Goal: Complete application form: Complete application form

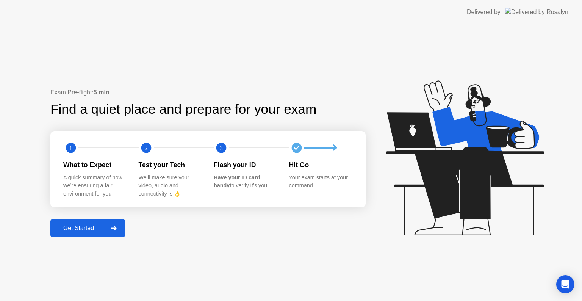
click at [82, 229] on div "Get Started" at bounding box center [79, 228] width 52 height 7
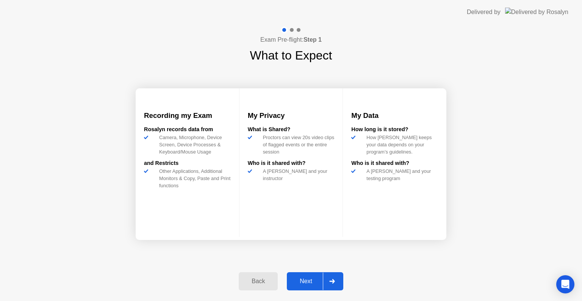
click at [313, 283] on div "Next" at bounding box center [306, 281] width 34 height 7
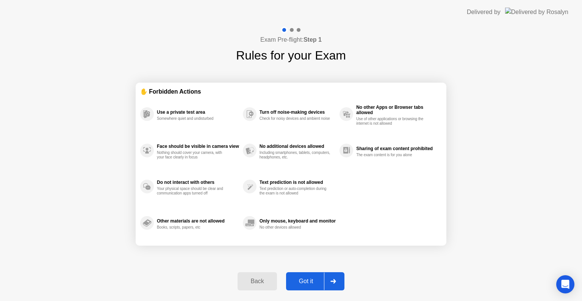
click at [303, 281] on div "Got it" at bounding box center [306, 281] width 36 height 7
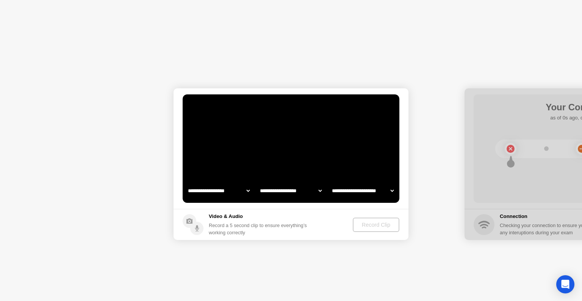
select select "**********"
select select "*******"
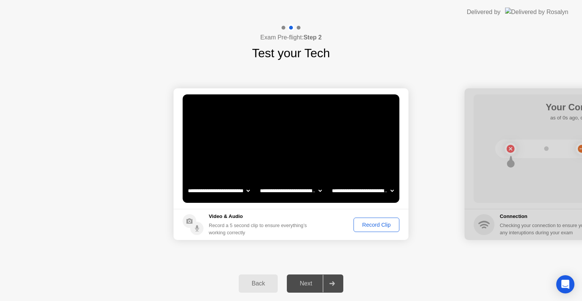
click at [374, 223] on div "Record Clip" at bounding box center [376, 225] width 41 height 6
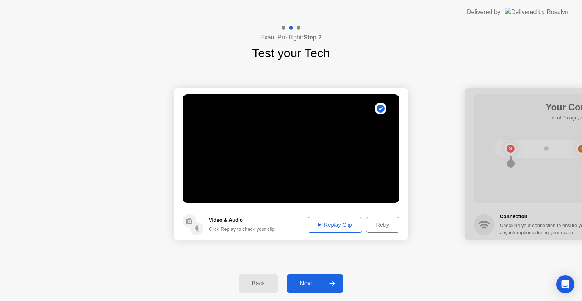
click at [338, 225] on div "Replay Clip" at bounding box center [334, 225] width 49 height 6
click at [309, 281] on div "Next" at bounding box center [306, 283] width 34 height 7
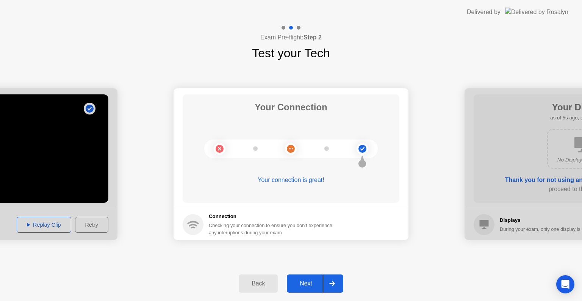
click at [302, 278] on button "Next" at bounding box center [315, 283] width 56 height 18
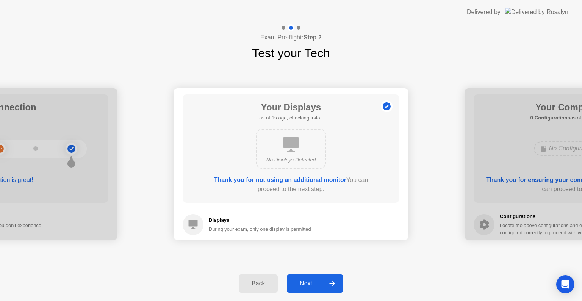
click at [309, 281] on div "Next" at bounding box center [306, 283] width 34 height 7
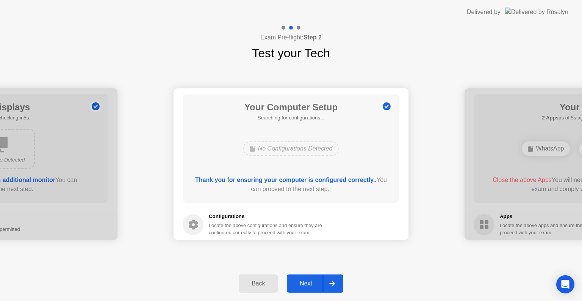
click at [301, 280] on div "Next" at bounding box center [306, 283] width 34 height 7
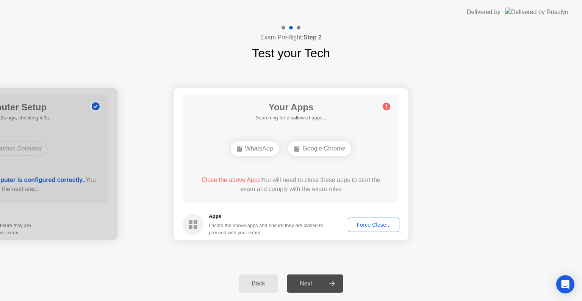
click at [362, 226] on div "Force Close..." at bounding box center [373, 225] width 46 height 6
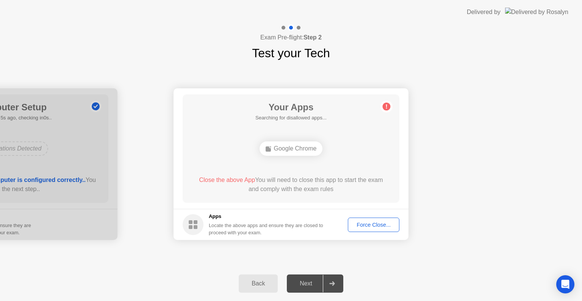
click at [369, 224] on div "Force Close..." at bounding box center [373, 225] width 46 height 6
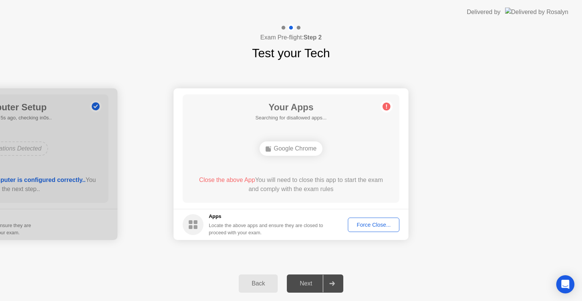
click at [385, 155] on div "Your Apps Searching for disallowed apps... Google Chrome Close the above App Yo…" at bounding box center [291, 148] width 217 height 108
click at [378, 225] on div "Force Close..." at bounding box center [373, 225] width 46 height 6
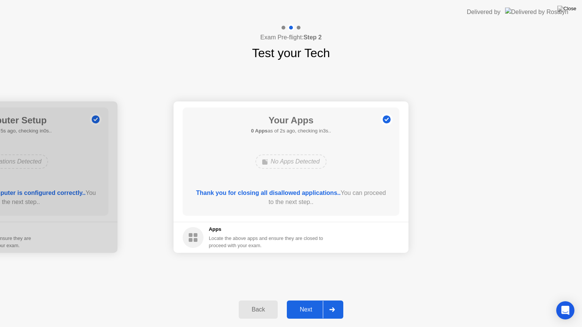
click at [303, 300] on div "Next" at bounding box center [306, 309] width 34 height 7
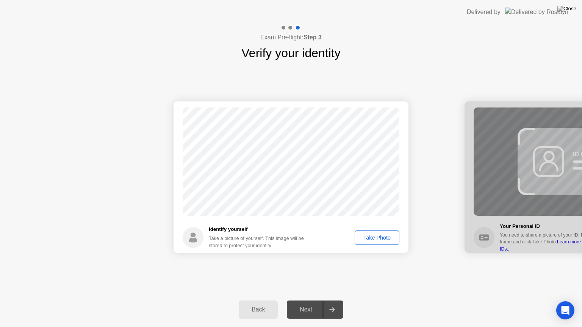
click at [383, 236] on div "Take Photo" at bounding box center [376, 238] width 39 height 6
click at [314, 300] on div "Next" at bounding box center [306, 309] width 34 height 7
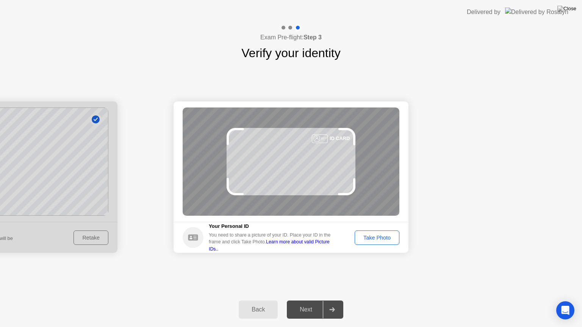
click at [380, 239] on div "Take Photo" at bounding box center [376, 238] width 39 height 6
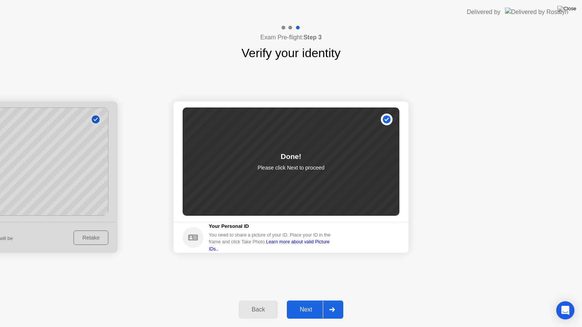
click at [313, 300] on div "Next" at bounding box center [306, 309] width 34 height 7
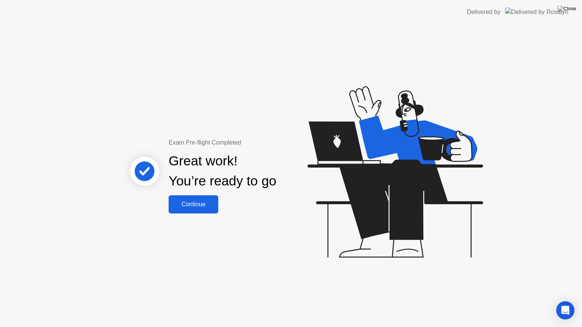
click at [194, 201] on div "Continue" at bounding box center [193, 204] width 45 height 7
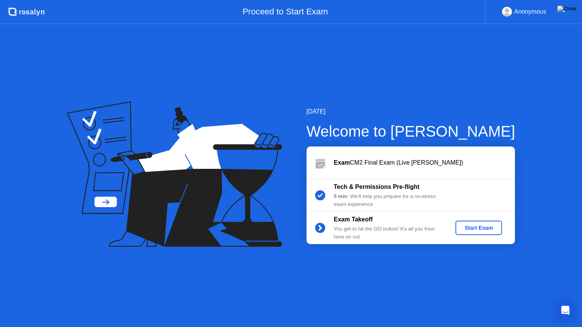
click at [482, 228] on div "Start Exam" at bounding box center [478, 228] width 41 height 6
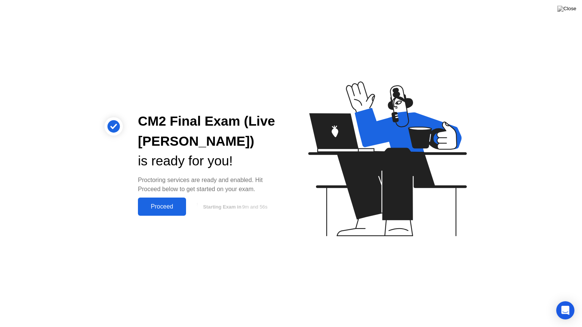
click at [166, 205] on div "Proceed" at bounding box center [162, 206] width 44 height 7
